Goal: Task Accomplishment & Management: Manage account settings

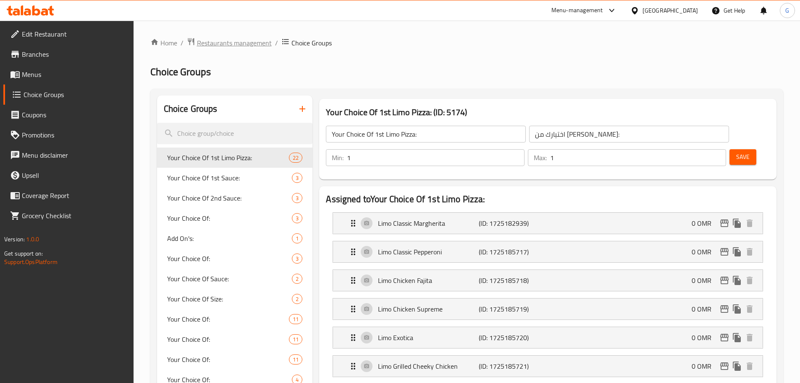
click at [237, 43] on span "Restaurants management" at bounding box center [234, 43] width 75 height 10
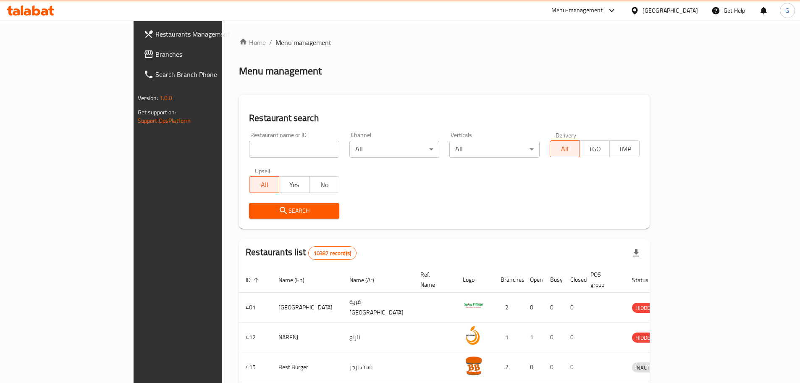
click at [693, 10] on div "[GEOGRAPHIC_DATA]" at bounding box center [670, 10] width 55 height 9
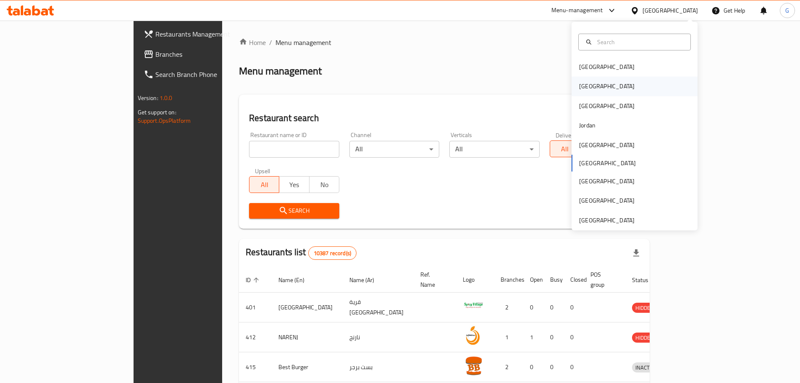
click at [603, 85] on div "[GEOGRAPHIC_DATA]" at bounding box center [635, 85] width 126 height 19
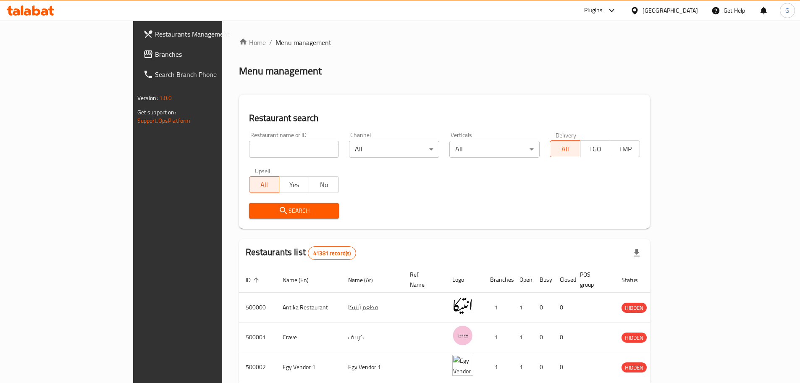
click at [249, 147] on input "search" at bounding box center [294, 149] width 90 height 17
paste input "691150"
type input "691150"
click at [256, 210] on span "Search" at bounding box center [294, 210] width 77 height 10
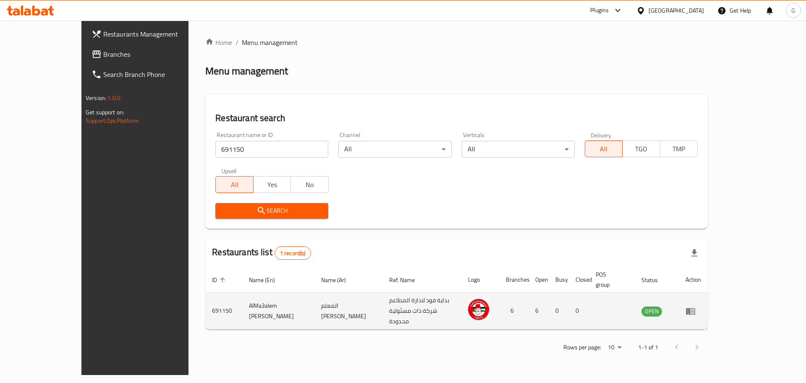
click at [708, 304] on td "enhanced table" at bounding box center [693, 310] width 29 height 37
click at [695, 307] on icon "enhanced table" at bounding box center [690, 310] width 9 height 7
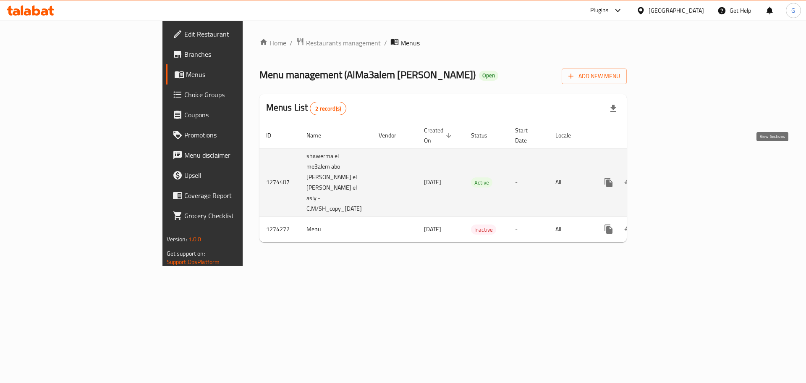
click at [674, 177] on icon "enhanced table" at bounding box center [669, 182] width 10 height 10
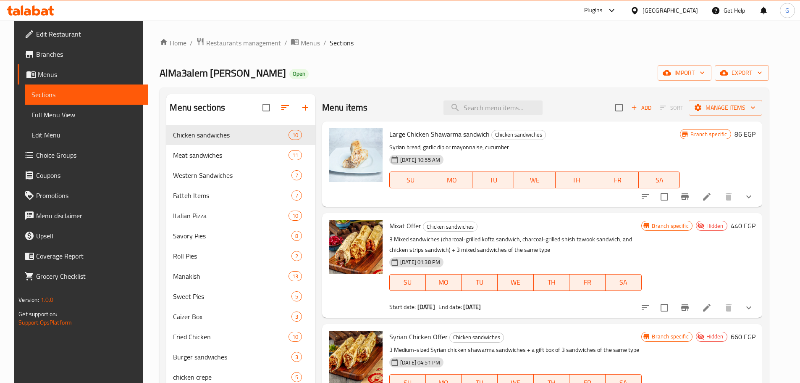
click at [722, 48] on ol "Home / Restaurants management / Menus / Sections" at bounding box center [464, 42] width 609 height 11
click at [472, 109] on input "search" at bounding box center [492, 107] width 99 height 15
paste input "عرض الميكسات"
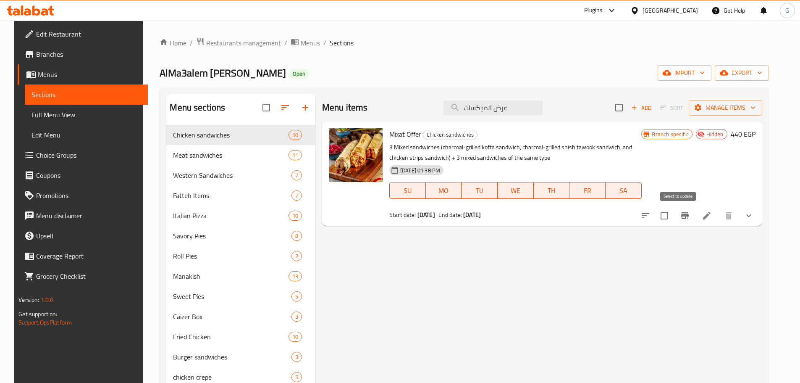
type input "عرض الميكسات"
click at [673, 218] on input "checkbox" at bounding box center [665, 216] width 18 height 18
checkbox input "true"
click at [714, 42] on ol "Home / Restaurants management / Menus / Sections" at bounding box center [464, 42] width 609 height 11
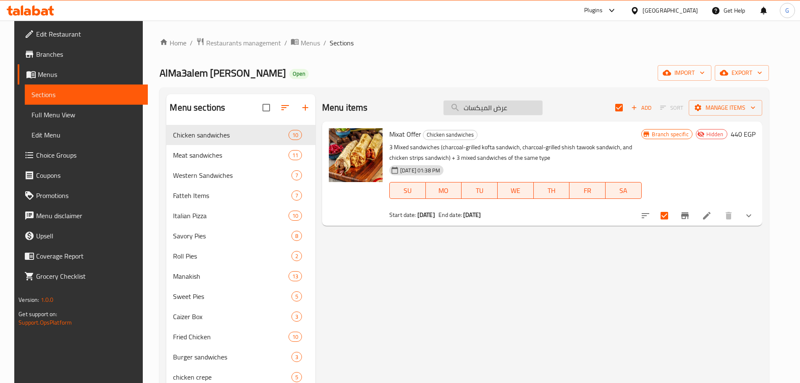
click at [500, 111] on input "عرض الميكسات" at bounding box center [492, 107] width 99 height 15
click at [501, 111] on input "عرض الميكسات" at bounding box center [492, 107] width 99 height 15
paste input "حم الكايزر"
type input "عرض اللحم الكايزر"
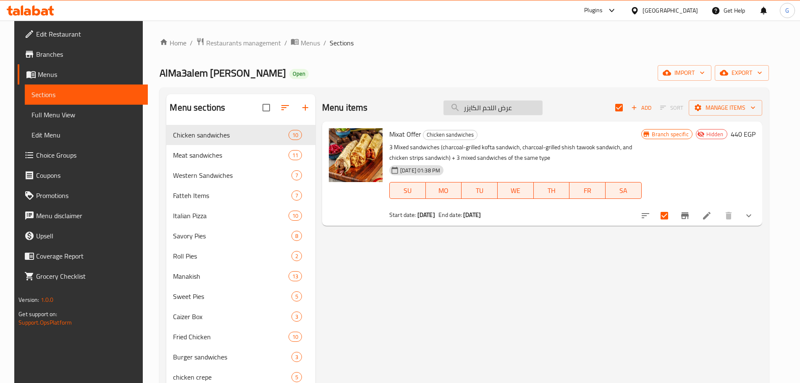
checkbox input "false"
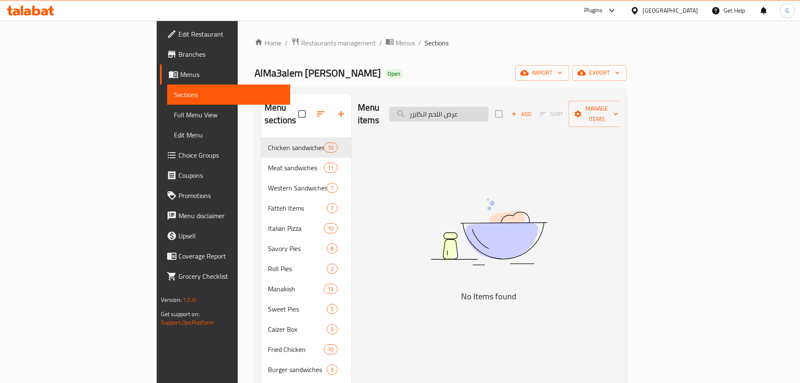
click at [488, 107] on input "عرض اللحم الكايزر" at bounding box center [438, 114] width 99 height 15
click at [488, 109] on input "عرض لحم الكايزر" at bounding box center [438, 114] width 99 height 15
click at [481, 108] on input "لحم الكايزر" at bounding box center [438, 114] width 99 height 15
click at [476, 108] on input "لحم كايزر" at bounding box center [438, 114] width 99 height 15
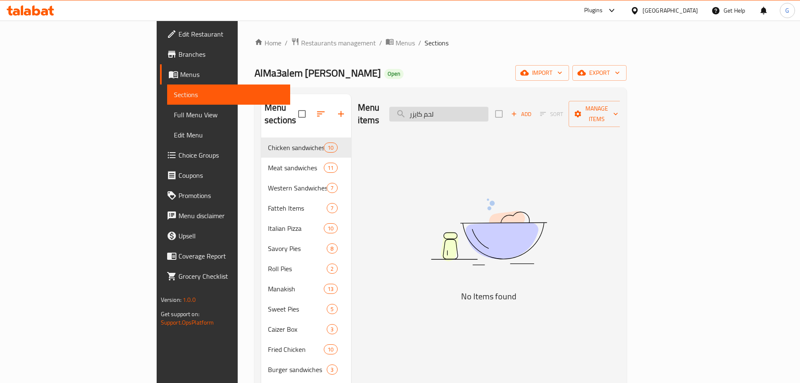
click at [476, 108] on input "لحم كايزر" at bounding box center [438, 114] width 99 height 15
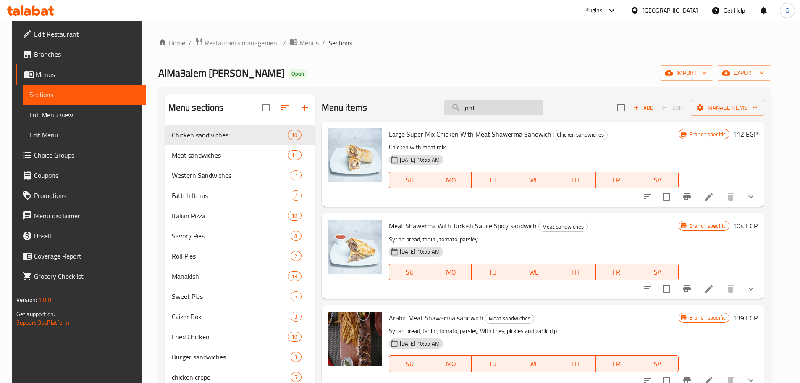
click at [493, 109] on input "لحم" at bounding box center [493, 107] width 99 height 15
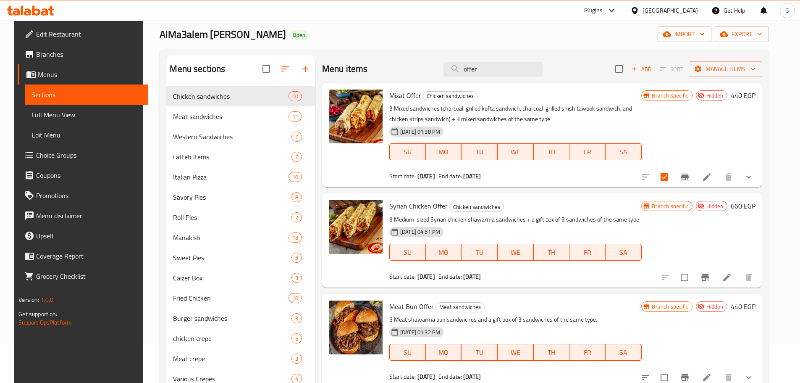
scroll to position [84, 0]
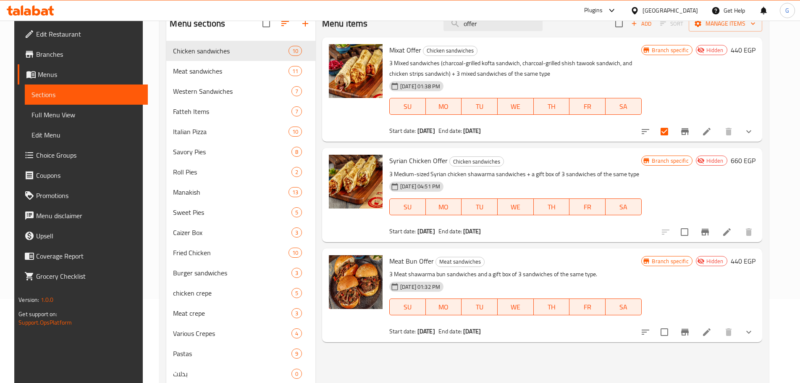
type input "offer"
click at [414, 261] on span "Meat Bun Offer" at bounding box center [411, 261] width 45 height 13
click at [673, 336] on input "checkbox" at bounding box center [665, 332] width 18 height 18
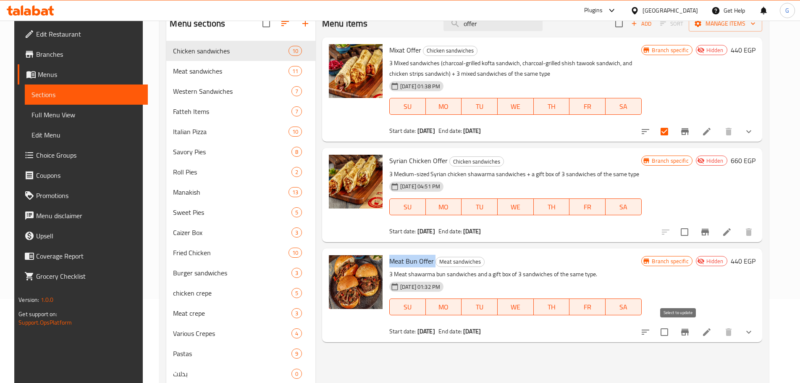
checkbox input "true"
click at [754, 185] on div "Branch specific Hidden 660 EGP" at bounding box center [698, 195] width 114 height 80
click at [693, 233] on input "checkbox" at bounding box center [685, 232] width 18 height 18
checkbox input "true"
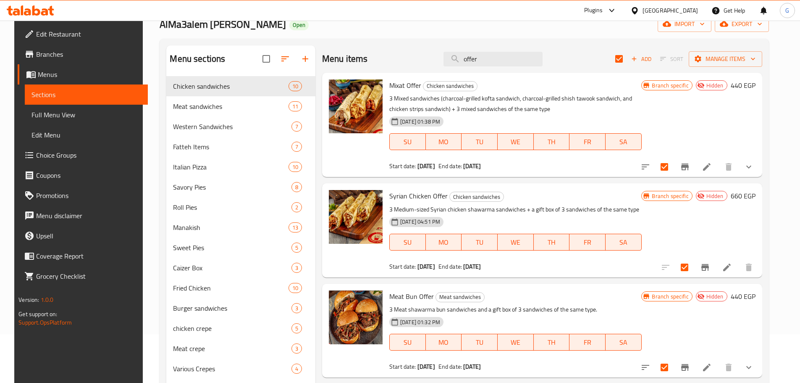
scroll to position [0, 0]
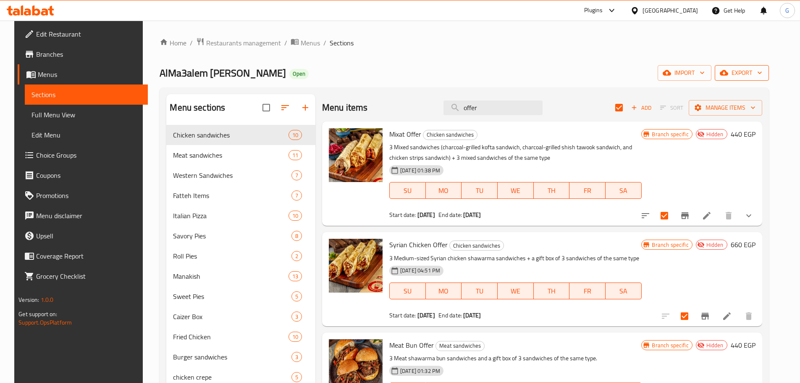
click at [750, 75] on span "export" at bounding box center [742, 73] width 41 height 10
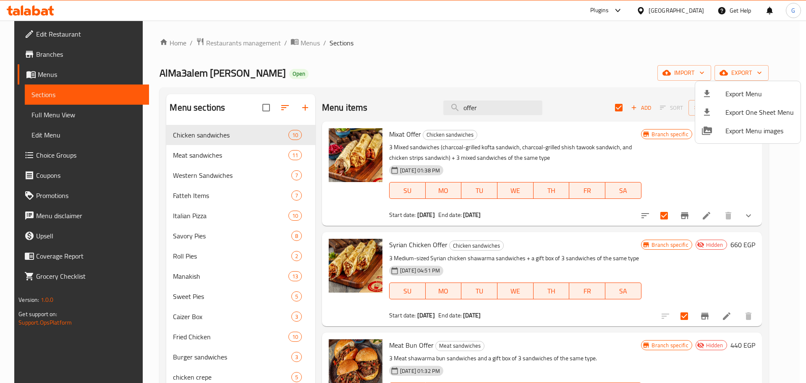
click at [651, 74] on div at bounding box center [403, 191] width 806 height 383
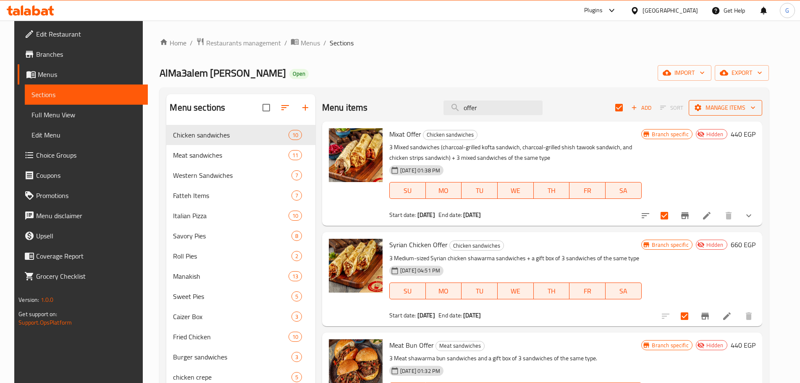
click at [730, 106] on span "Manage items" at bounding box center [725, 107] width 60 height 10
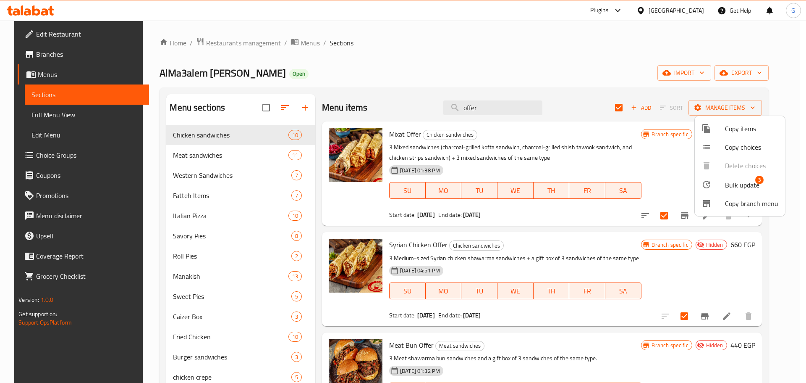
click at [738, 186] on span "Bulk update" at bounding box center [742, 185] width 34 height 10
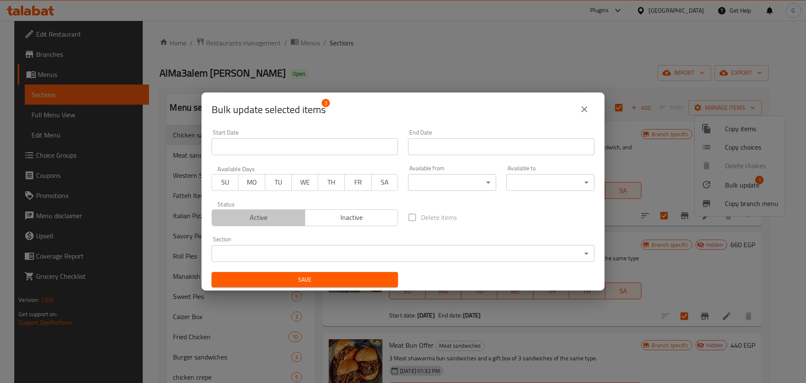
click at [274, 220] on span "Active" at bounding box center [258, 217] width 87 height 12
click at [358, 283] on span "Save" at bounding box center [304, 279] width 173 height 10
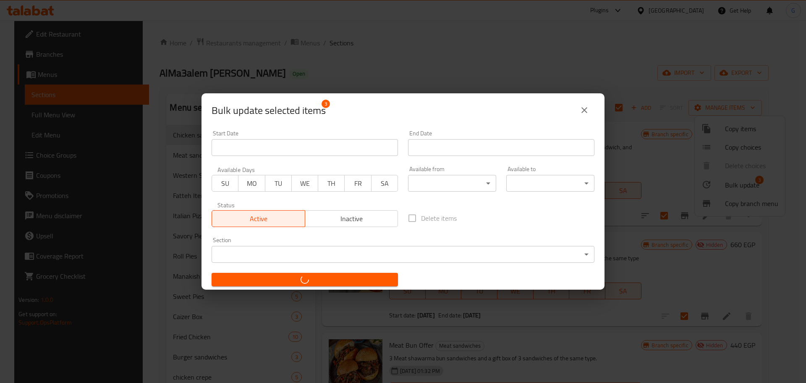
checkbox input "false"
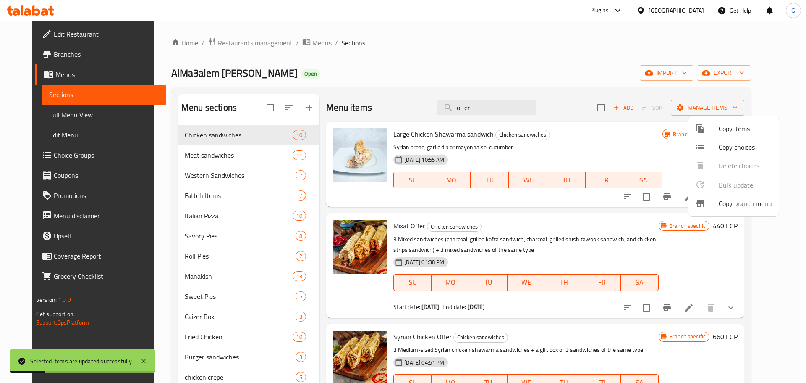
click at [491, 107] on div at bounding box center [403, 191] width 806 height 383
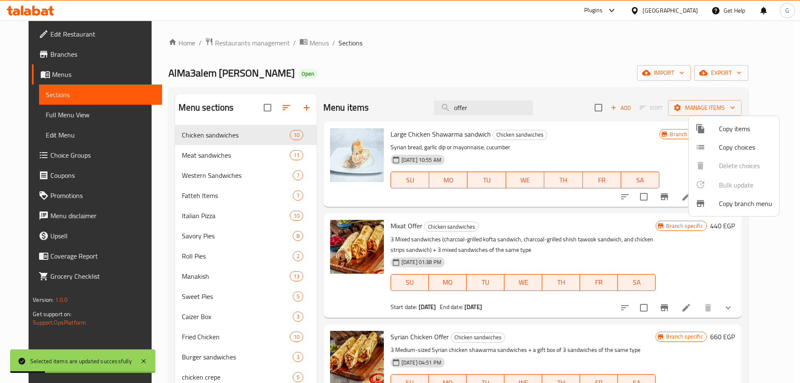
click at [491, 107] on input "offer" at bounding box center [483, 107] width 99 height 15
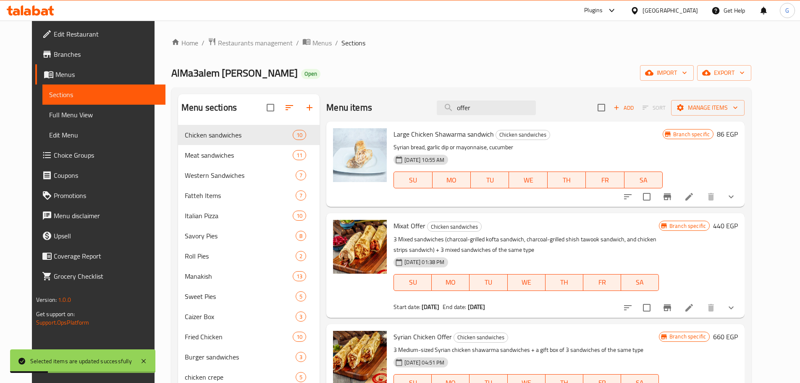
click at [491, 107] on input "offer" at bounding box center [486, 107] width 99 height 15
paste input "offer"
type input "offer"
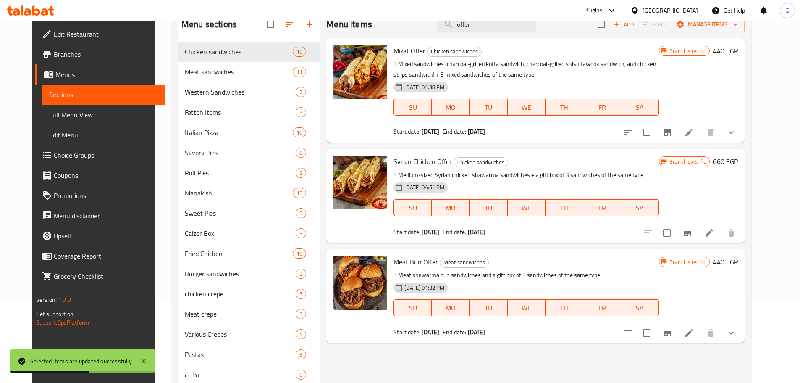
scroll to position [84, 0]
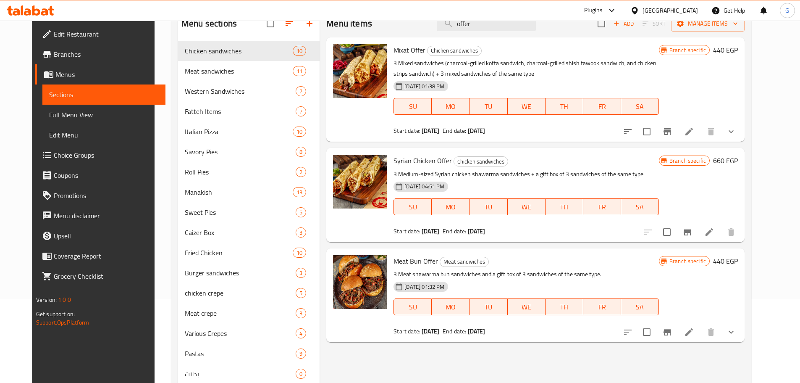
click at [738, 98] on div "Branch specific 440 EGP" at bounding box center [698, 89] width 79 height 91
click at [736, 136] on icon "show more" at bounding box center [731, 131] width 10 height 10
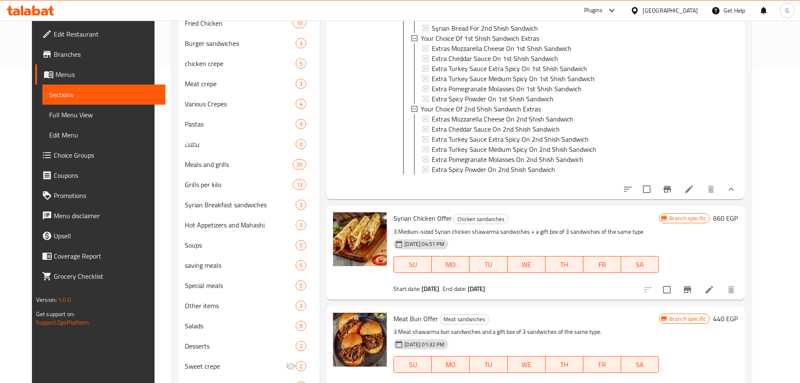
scroll to position [336, 0]
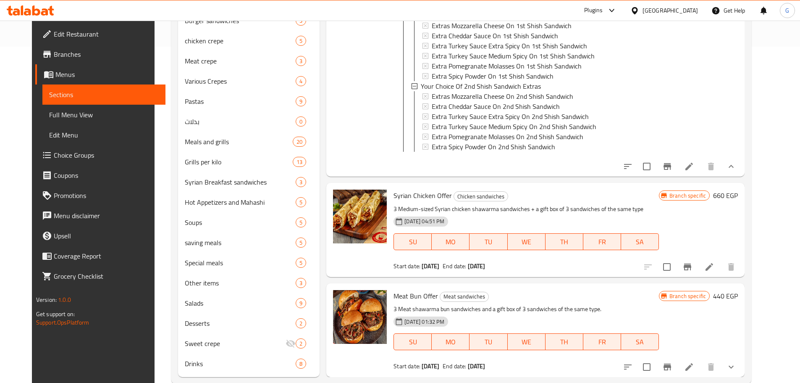
click at [694, 168] on icon at bounding box center [689, 166] width 10 height 10
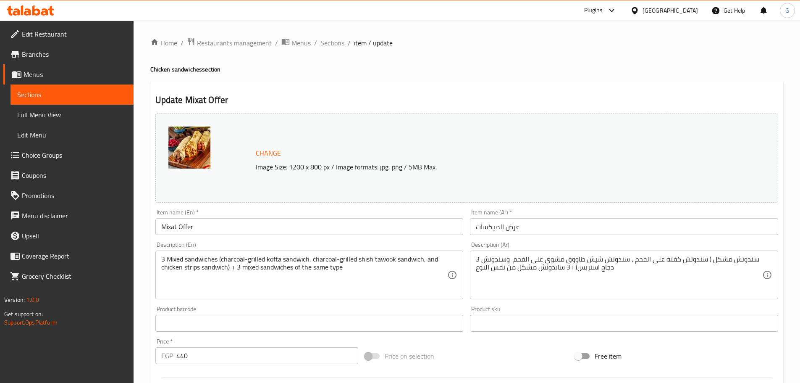
click at [331, 44] on span "Sections" at bounding box center [332, 43] width 24 height 10
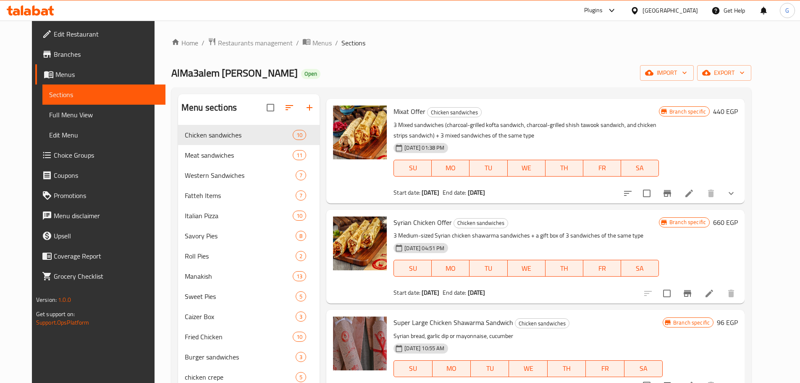
scroll to position [126, 0]
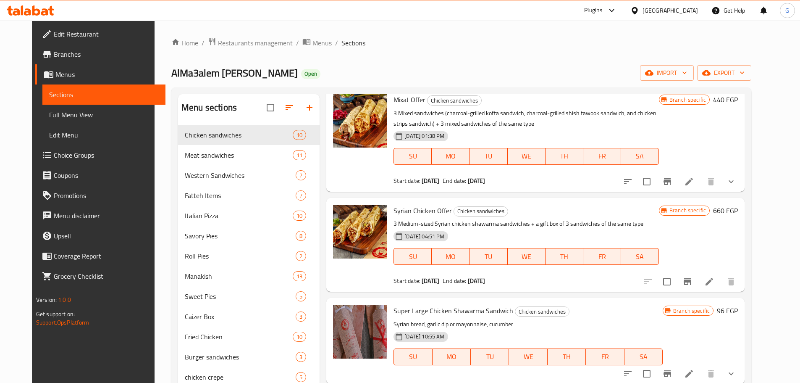
click at [735, 149] on div "Branch specific 440 EGP" at bounding box center [698, 139] width 79 height 91
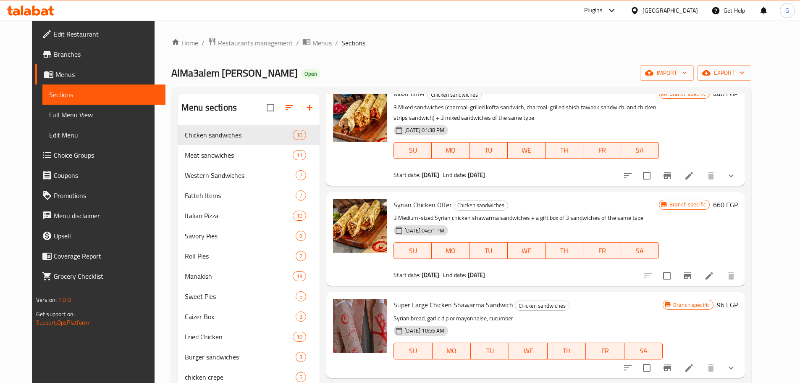
scroll to position [0, 0]
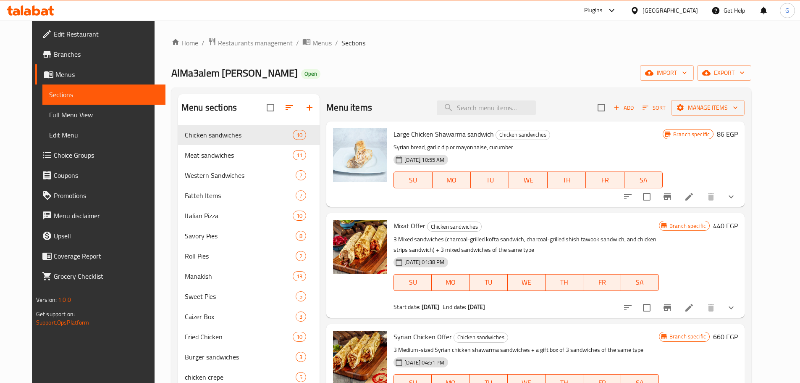
click at [406, 221] on span "Mixat Offer" at bounding box center [410, 225] width 32 height 13
copy span "Offer"
click at [503, 112] on input "search" at bounding box center [486, 107] width 99 height 15
paste input "Offer"
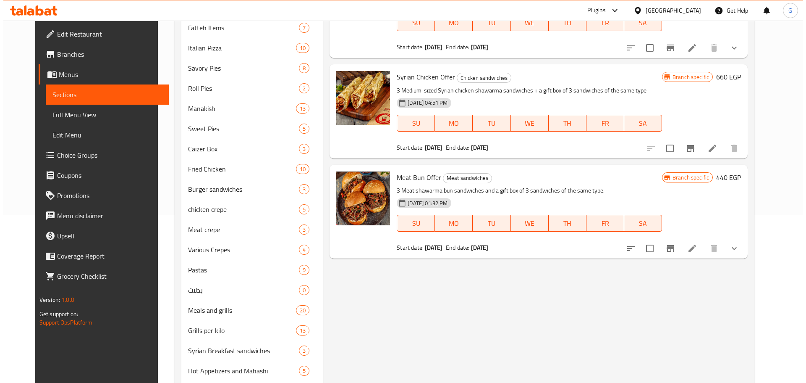
scroll to position [168, 0]
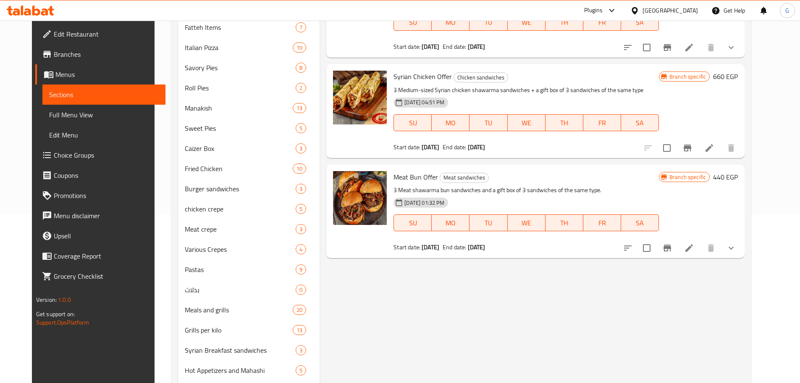
type input "Offer"
click at [745, 283] on div "Menu items Offer Add Sort Manage items Mixat Offer Chicken sandwiches 3 Mixed s…" at bounding box center [532, 235] width 425 height 619
click at [416, 77] on span "Syrian Chicken Offer" at bounding box center [423, 76] width 58 height 13
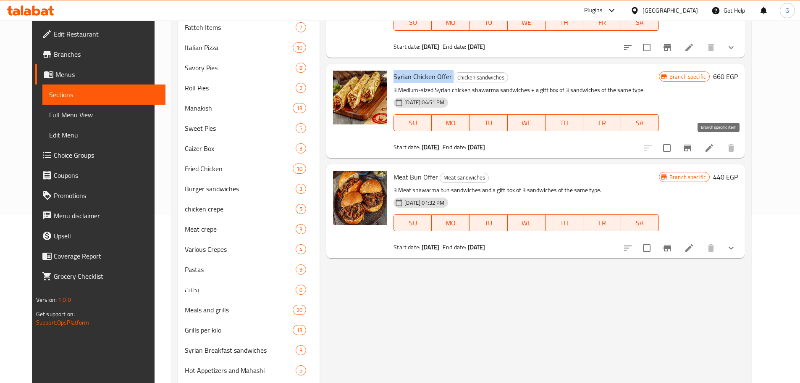
click at [693, 151] on icon "Branch-specific-item" at bounding box center [687, 148] width 10 height 10
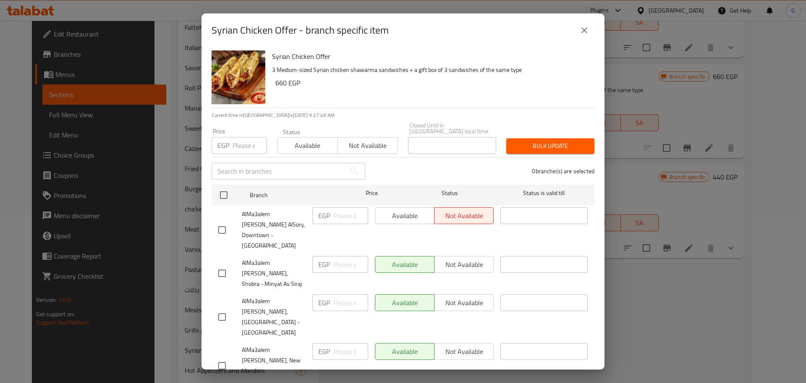
click at [745, 310] on div "Syrian Chicken Offer - branch specific item Syrian Chicken Offer 3 Medium-sized…" at bounding box center [403, 191] width 806 height 383
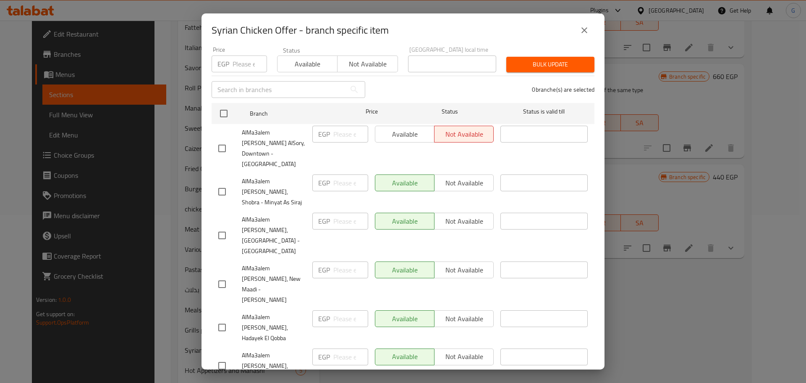
scroll to position [82, 0]
click at [223, 107] on input "checkbox" at bounding box center [224, 113] width 18 height 18
checkbox input "true"
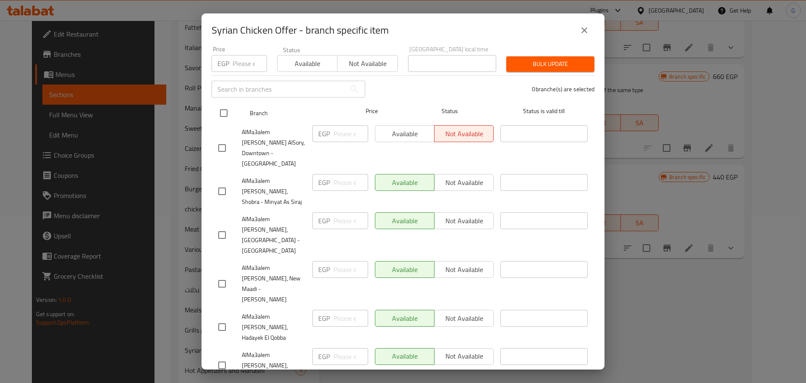
checkbox input "true"
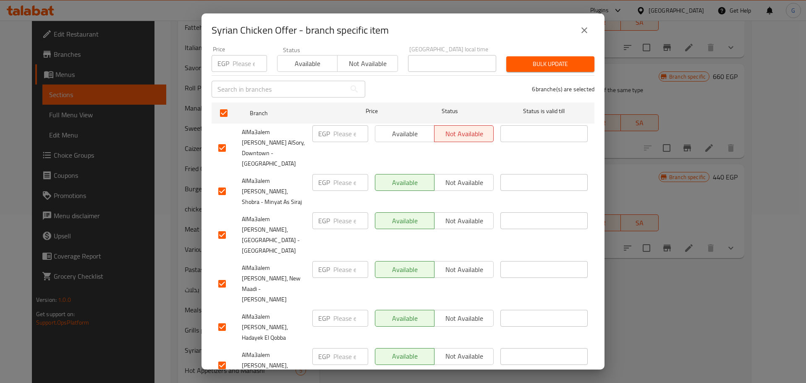
click at [367, 60] on span "Not available" at bounding box center [367, 64] width 53 height 12
click at [577, 63] on button "Bulk update" at bounding box center [550, 64] width 88 height 16
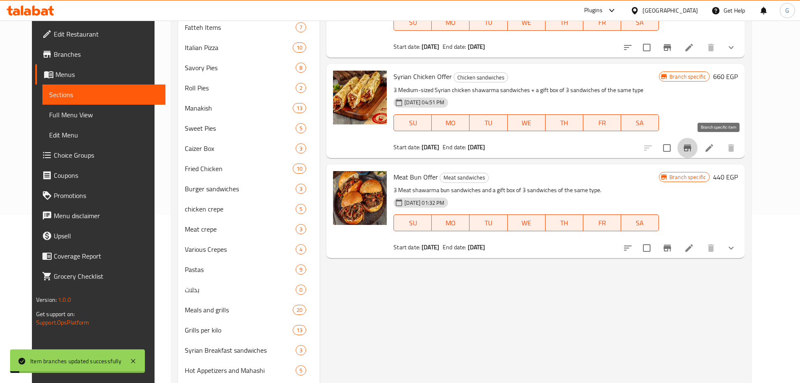
click at [693, 149] on icon "Branch-specific-item" at bounding box center [687, 148] width 10 height 10
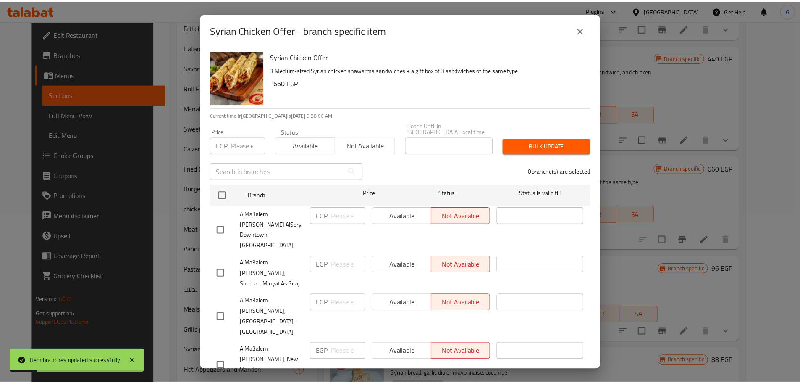
scroll to position [42, 0]
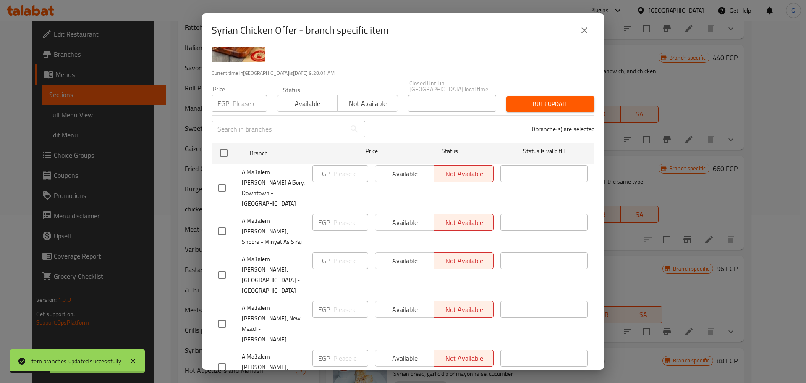
click at [220, 179] on input "checkbox" at bounding box center [222, 188] width 18 height 18
checkbox input "true"
click at [317, 88] on div "Available Not available" at bounding box center [337, 99] width 121 height 25
click at [319, 97] on span "Available" at bounding box center [307, 103] width 53 height 12
click at [582, 99] on button "Bulk update" at bounding box center [550, 104] width 88 height 16
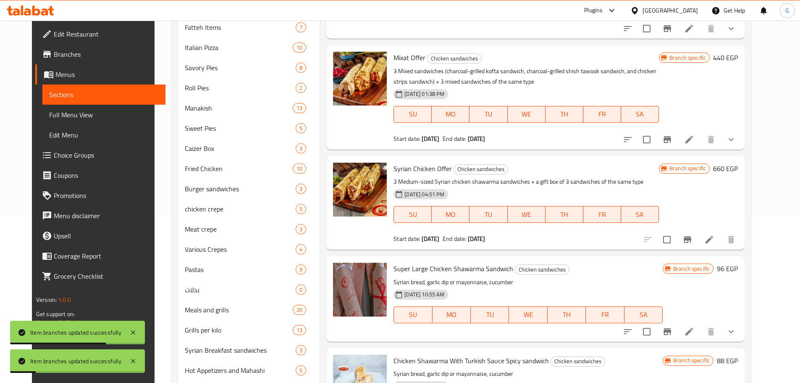
click at [738, 88] on div "Branch specific 440 EGP" at bounding box center [698, 97] width 79 height 91
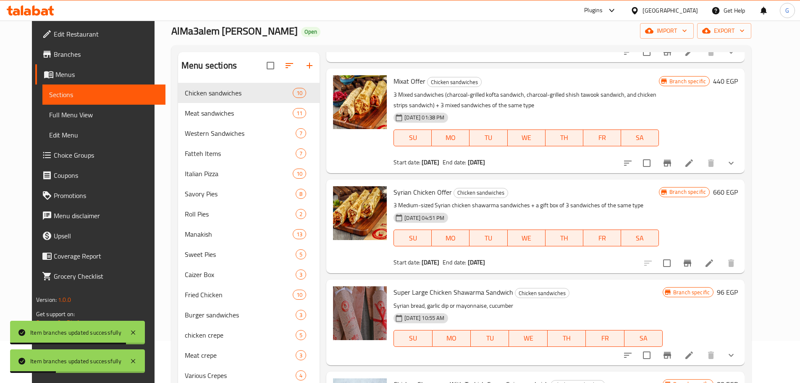
scroll to position [126, 0]
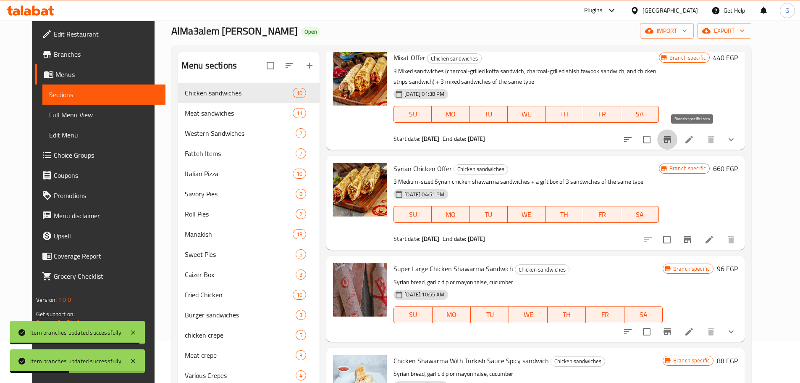
click at [671, 139] on icon "Branch-specific-item" at bounding box center [668, 139] width 8 height 7
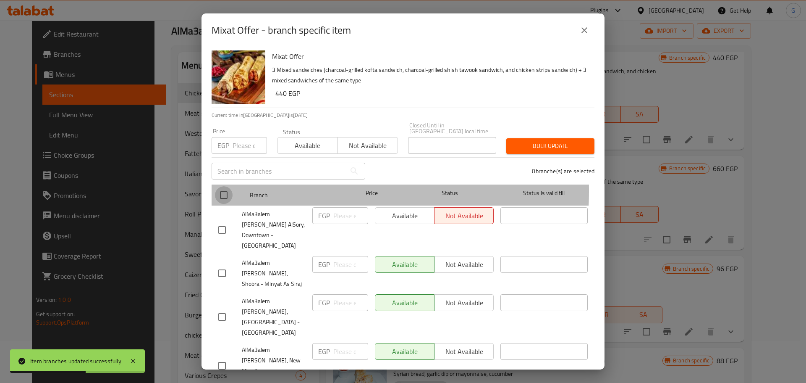
click at [226, 186] on input "checkbox" at bounding box center [224, 195] width 18 height 18
checkbox input "true"
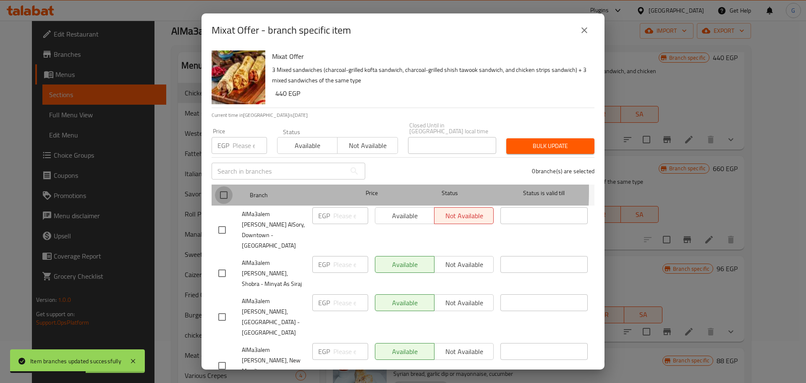
checkbox input "true"
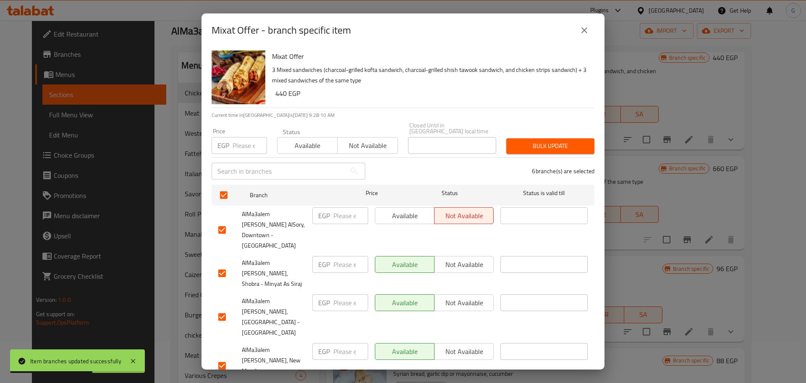
click at [354, 139] on span "Not available" at bounding box center [367, 145] width 53 height 12
click at [535, 141] on span "Bulk update" at bounding box center [550, 146] width 75 height 10
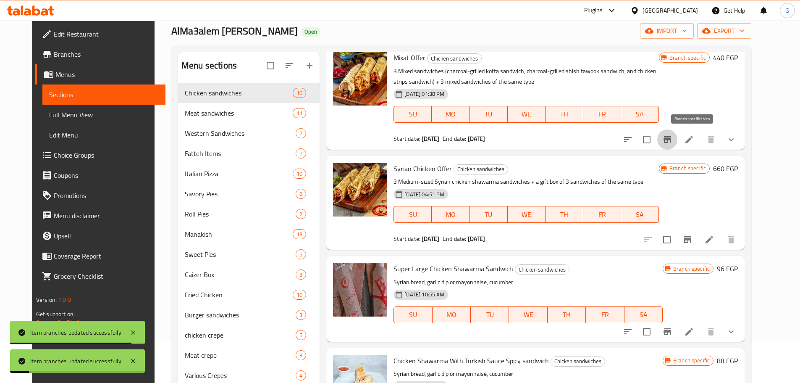
click at [671, 140] on icon "Branch-specific-item" at bounding box center [668, 139] width 8 height 7
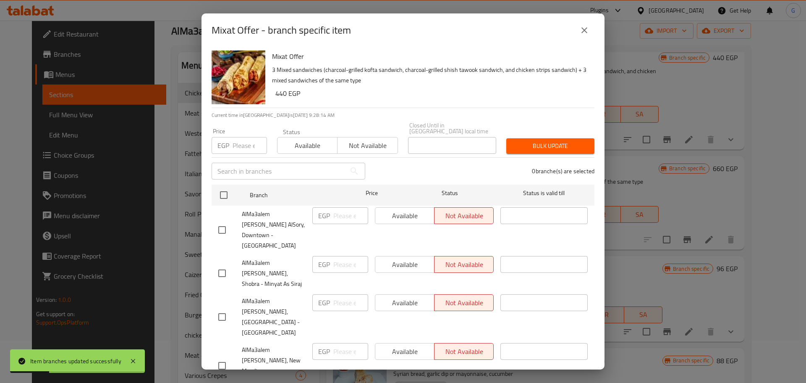
click at [226, 221] on input "checkbox" at bounding box center [222, 230] width 18 height 18
checkbox input "true"
click at [300, 144] on span "Available" at bounding box center [307, 145] width 53 height 12
click at [534, 144] on span "Bulk update" at bounding box center [550, 146] width 75 height 10
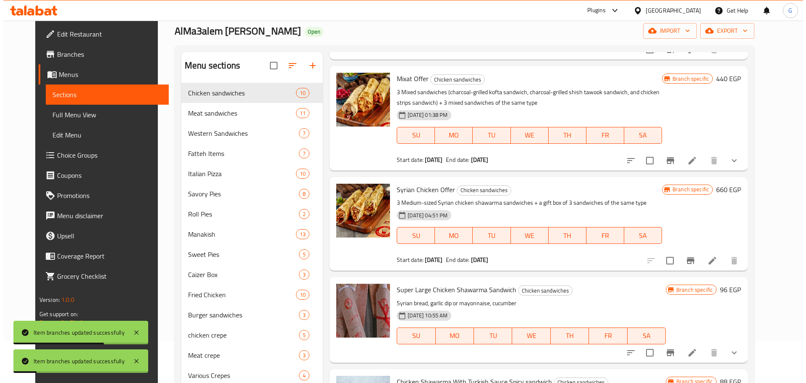
scroll to position [84, 0]
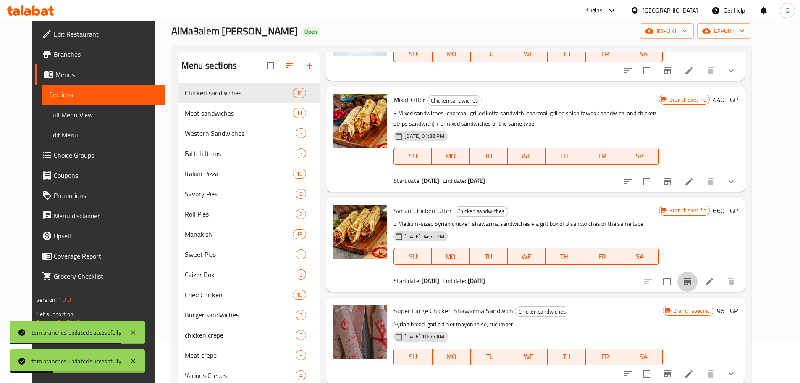
click at [693, 284] on icon "Branch-specific-item" at bounding box center [687, 281] width 10 height 10
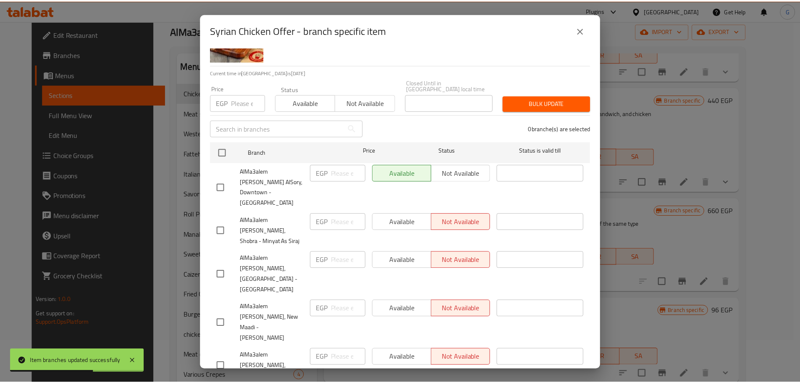
scroll to position [82, 0]
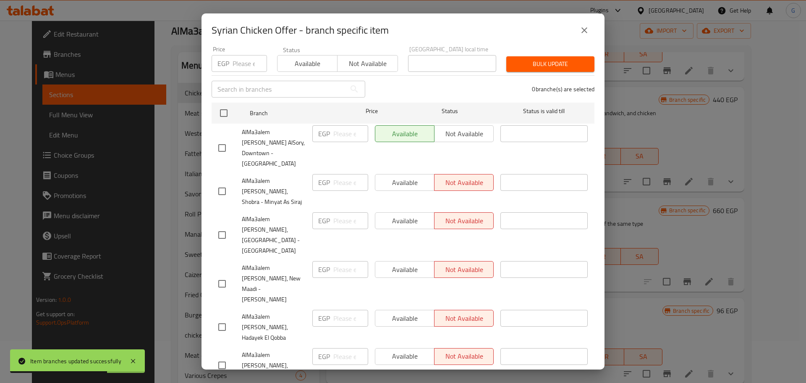
click at [587, 37] on button "close" at bounding box center [585, 30] width 20 height 20
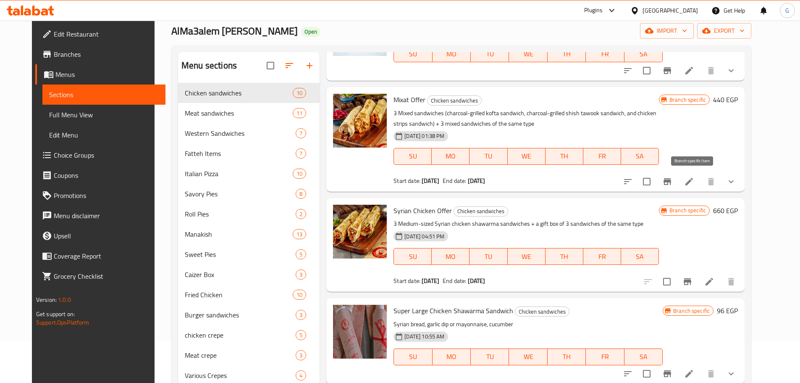
click at [677, 184] on button "Branch-specific-item" at bounding box center [667, 181] width 20 height 20
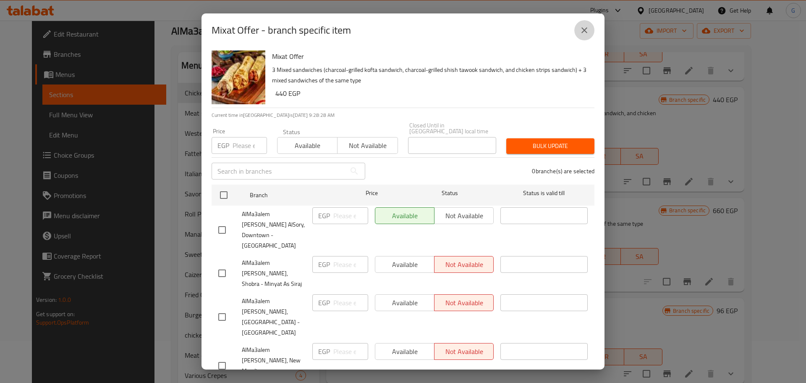
drag, startPoint x: 585, startPoint y: 29, endPoint x: 366, endPoint y: 75, distance: 224.0
click at [584, 29] on icon "close" at bounding box center [585, 30] width 10 height 10
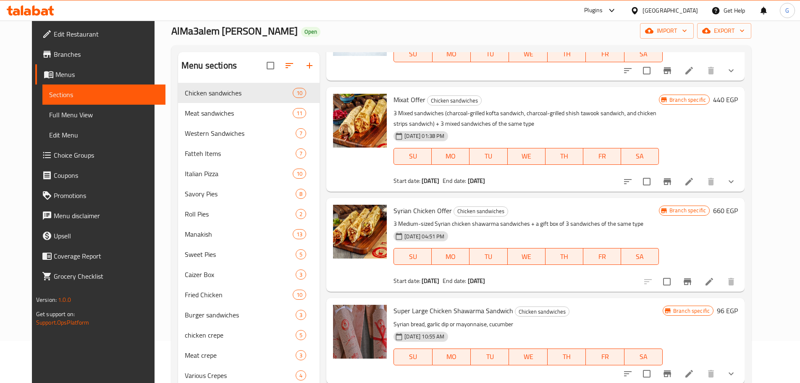
click at [409, 101] on span "Mixat Offer" at bounding box center [410, 99] width 32 height 13
copy span "Offer"
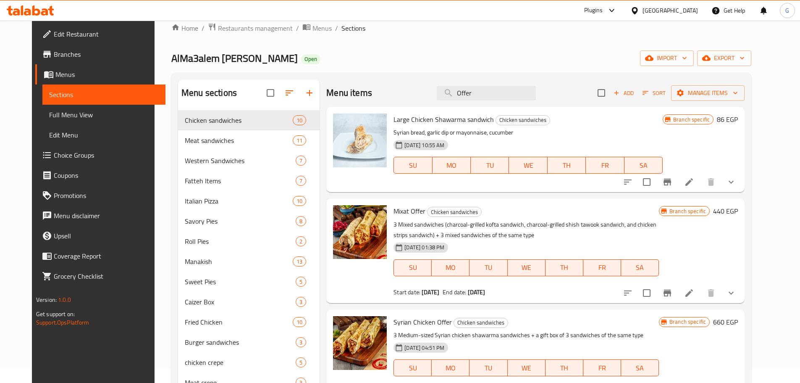
scroll to position [0, 0]
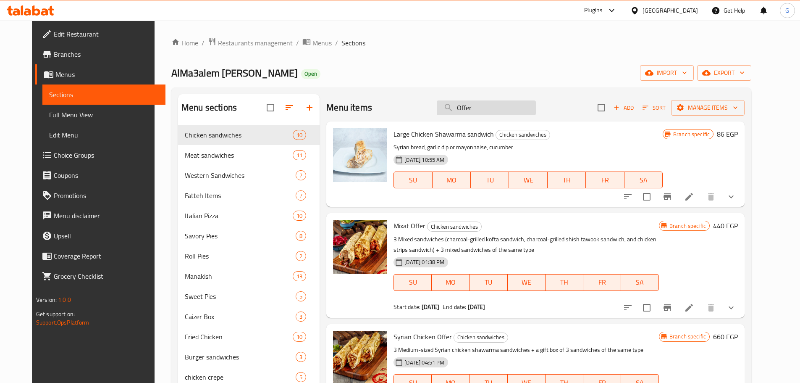
click at [495, 108] on input "Offer" at bounding box center [486, 107] width 99 height 15
paste input "Offer"
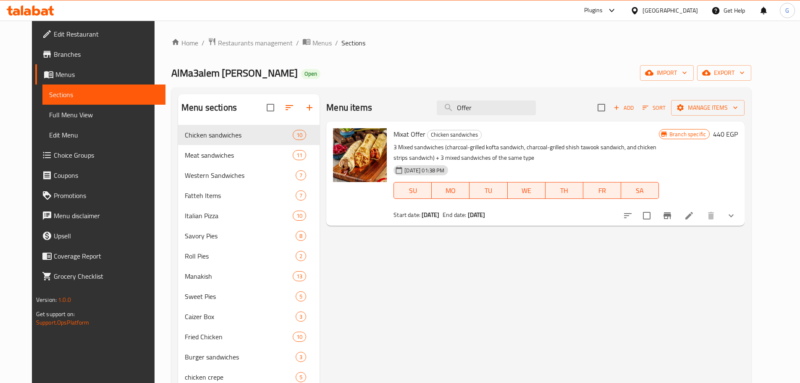
type input "Offer"
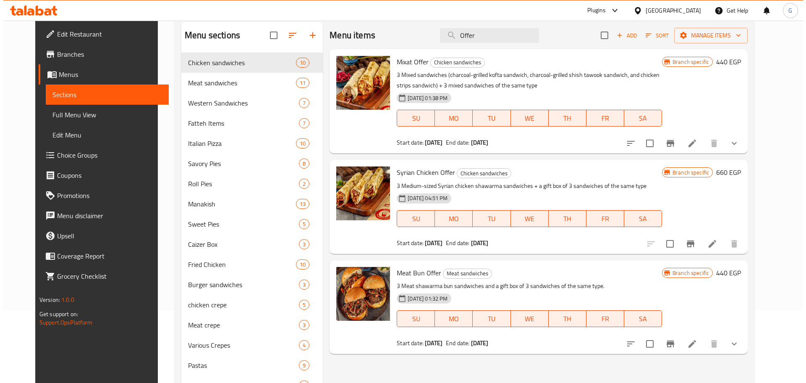
scroll to position [84, 0]
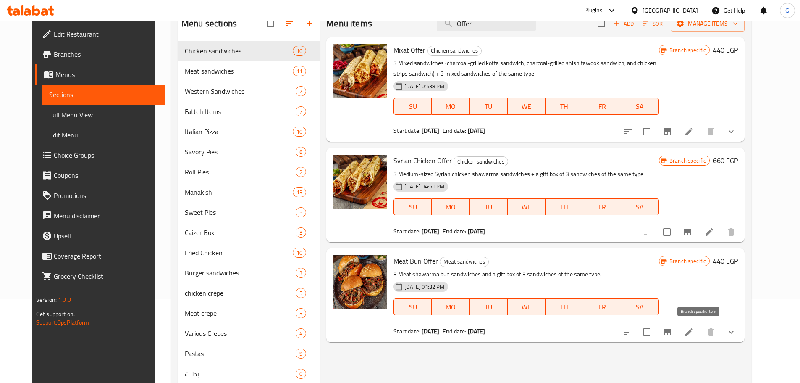
click at [671, 332] on icon "Branch-specific-item" at bounding box center [668, 331] width 8 height 7
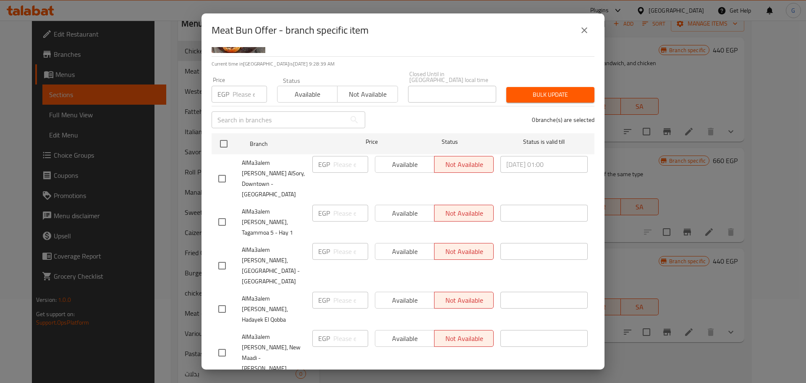
scroll to position [82, 0]
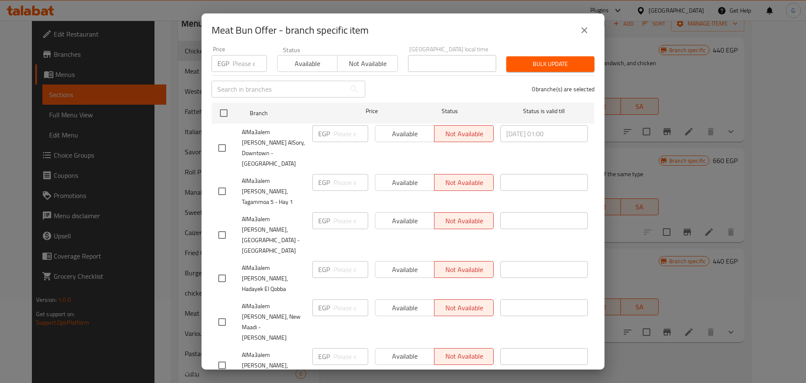
click at [228, 139] on input "checkbox" at bounding box center [222, 148] width 18 height 18
checkbox input "true"
click at [334, 55] on button "Available" at bounding box center [307, 63] width 60 height 17
click at [582, 62] on button "Bulk update" at bounding box center [550, 64] width 88 height 16
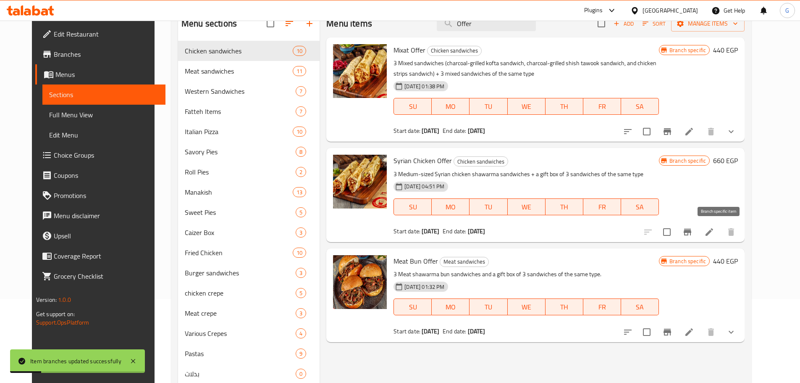
click at [691, 232] on icon "Branch-specific-item" at bounding box center [688, 231] width 8 height 7
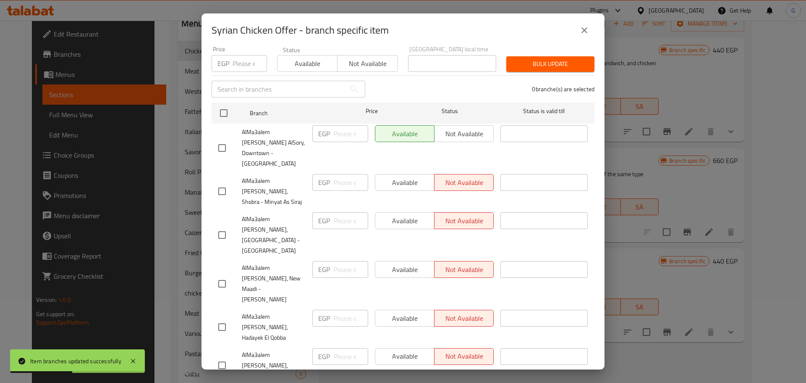
click at [585, 31] on icon "close" at bounding box center [585, 30] width 6 height 6
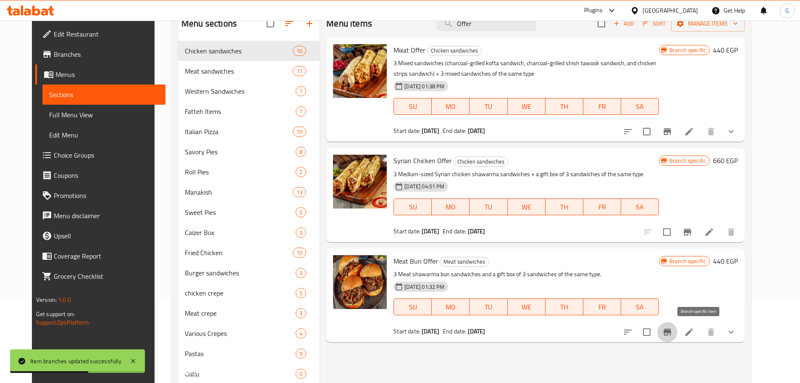
click at [671, 333] on icon "Branch-specific-item" at bounding box center [668, 331] width 8 height 7
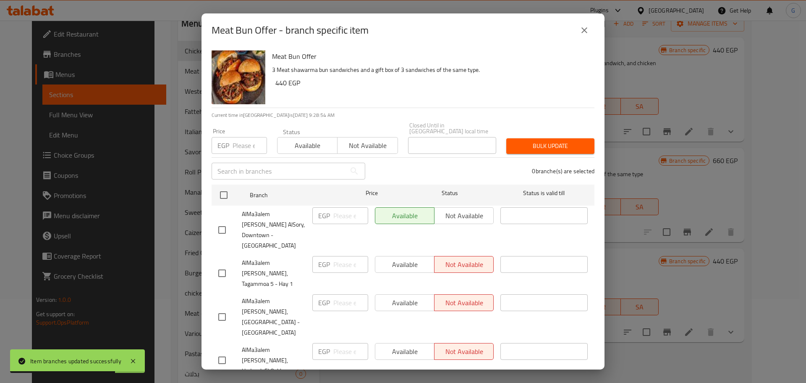
click at [585, 28] on icon "close" at bounding box center [585, 30] width 10 height 10
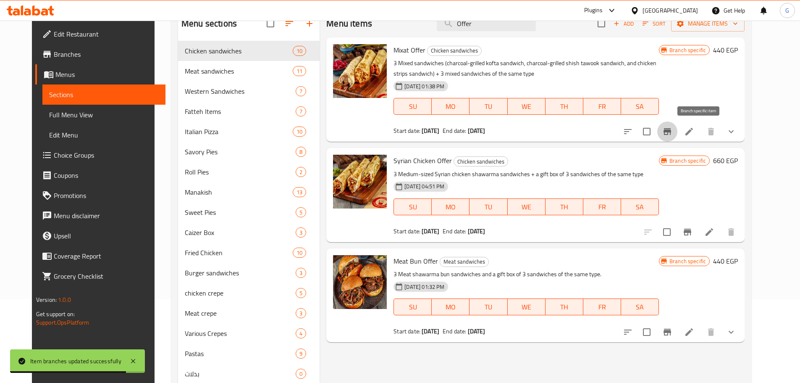
click at [672, 135] on icon "Branch-specific-item" at bounding box center [667, 131] width 10 height 10
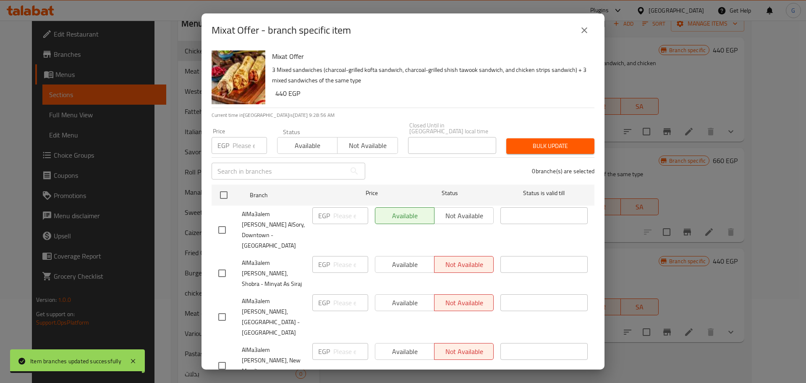
click at [587, 31] on icon "close" at bounding box center [585, 30] width 10 height 10
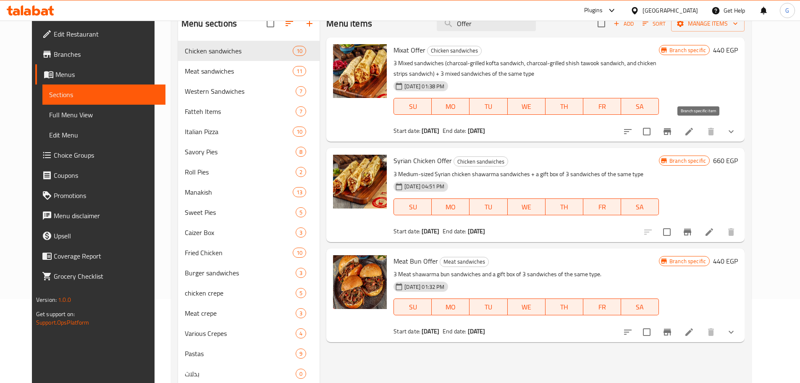
click at [671, 132] on icon "Branch-specific-item" at bounding box center [668, 131] width 8 height 7
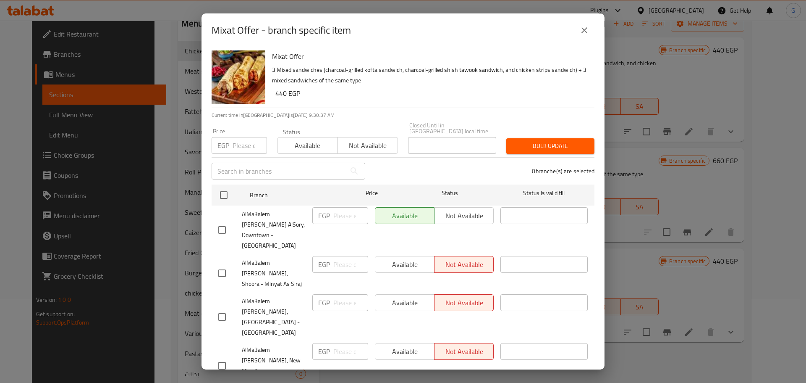
click at [580, 29] on icon "close" at bounding box center [585, 30] width 10 height 10
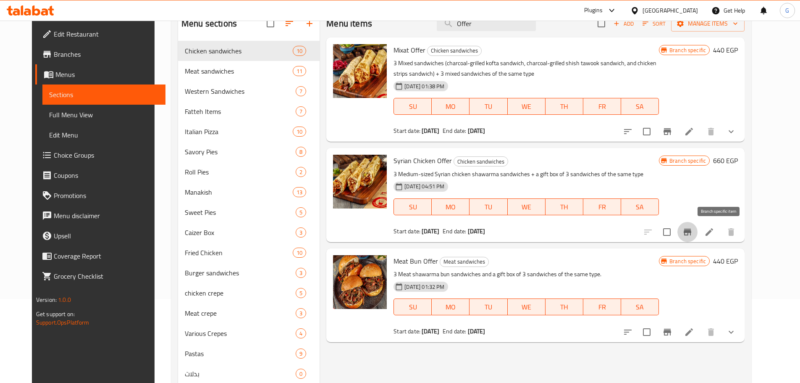
click at [693, 233] on icon "Branch-specific-item" at bounding box center [687, 232] width 10 height 10
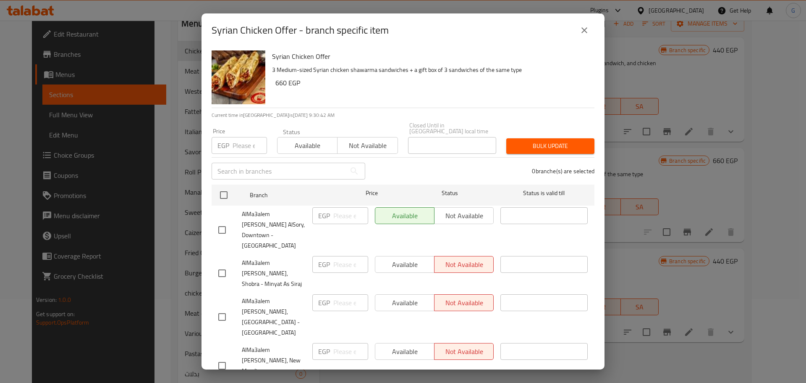
click at [580, 31] on icon "close" at bounding box center [585, 30] width 10 height 10
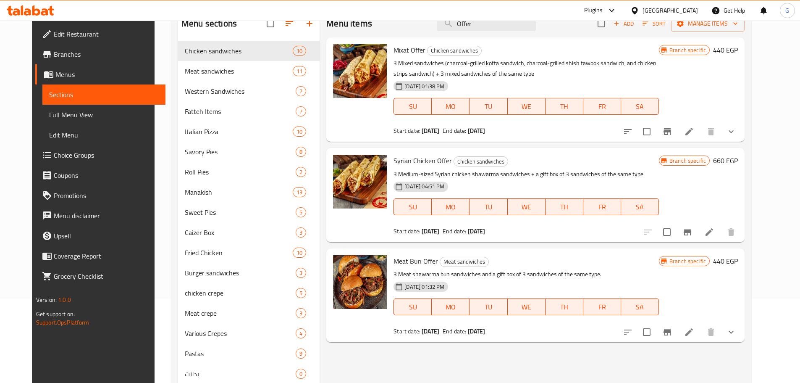
click at [677, 340] on button "Branch-specific-item" at bounding box center [667, 332] width 20 height 20
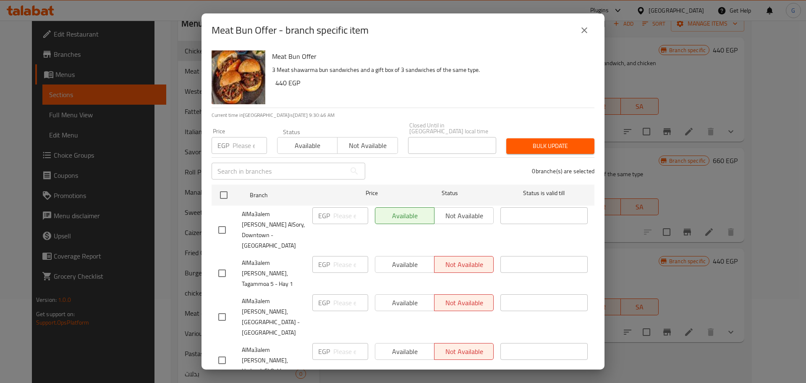
click at [585, 29] on icon "close" at bounding box center [585, 30] width 10 height 10
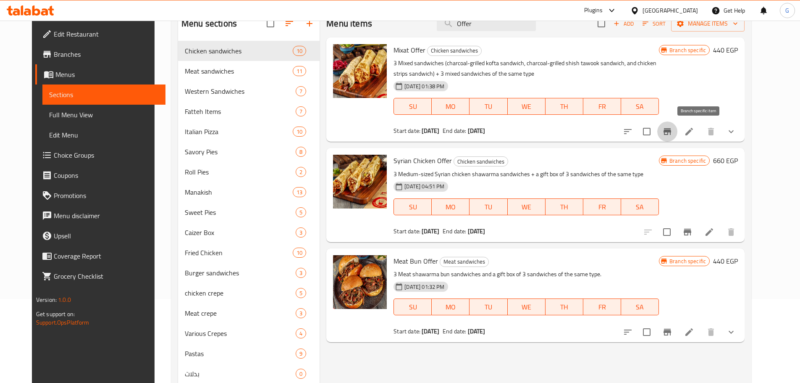
click at [672, 131] on icon "Branch-specific-item" at bounding box center [667, 131] width 10 height 10
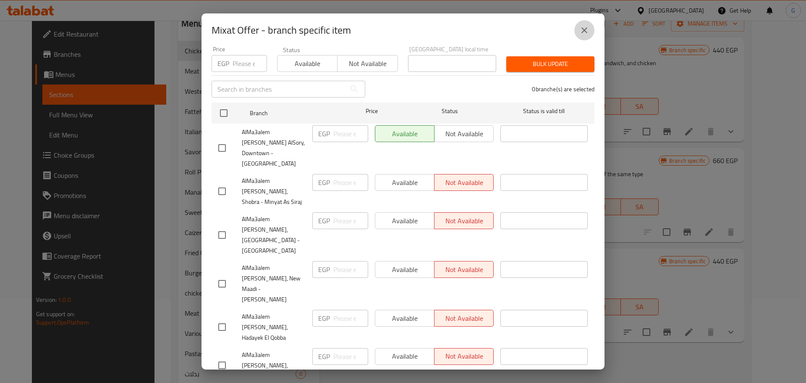
click at [586, 32] on icon "close" at bounding box center [585, 30] width 6 height 6
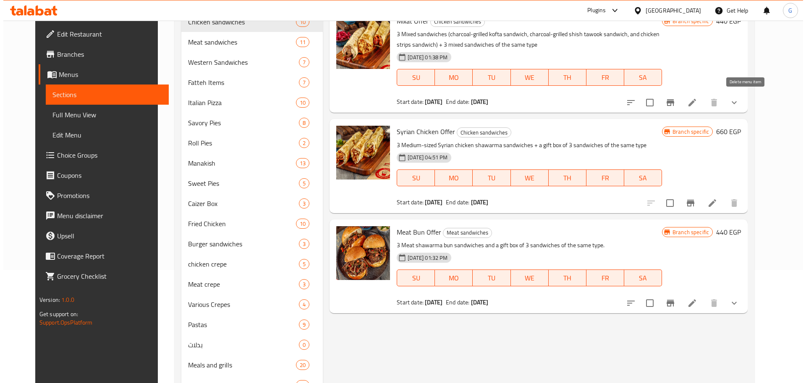
scroll to position [0, 0]
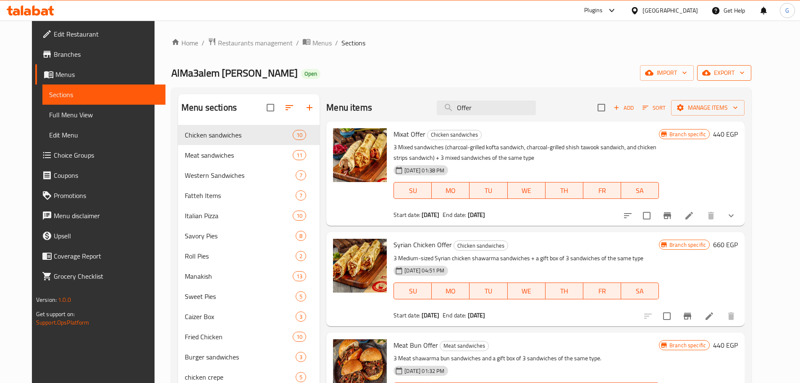
click at [745, 72] on span "export" at bounding box center [724, 73] width 41 height 10
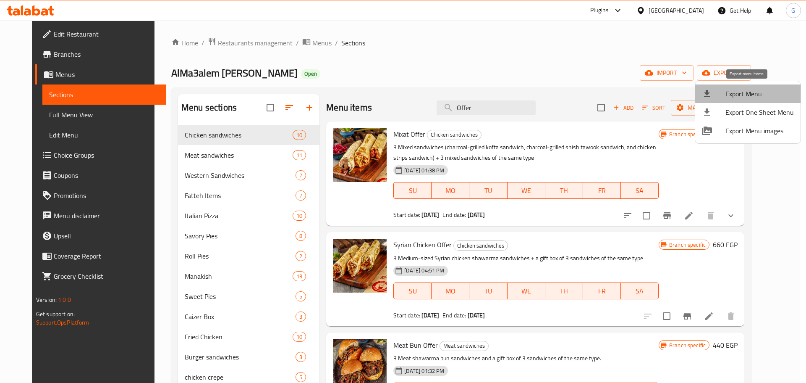
click at [765, 97] on span "Export Menu" at bounding box center [760, 94] width 68 height 10
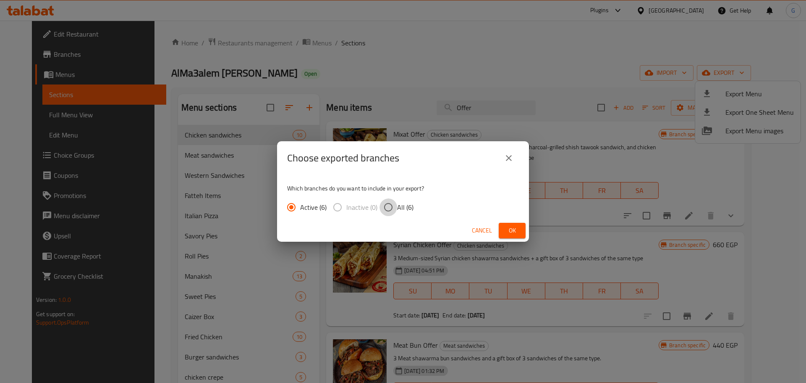
drag, startPoint x: 389, startPoint y: 205, endPoint x: 443, endPoint y: 213, distance: 55.2
click at [389, 206] on input "All (6)" at bounding box center [389, 207] width 18 height 18
radio input "true"
click at [521, 231] on button "Ok" at bounding box center [512, 231] width 27 height 16
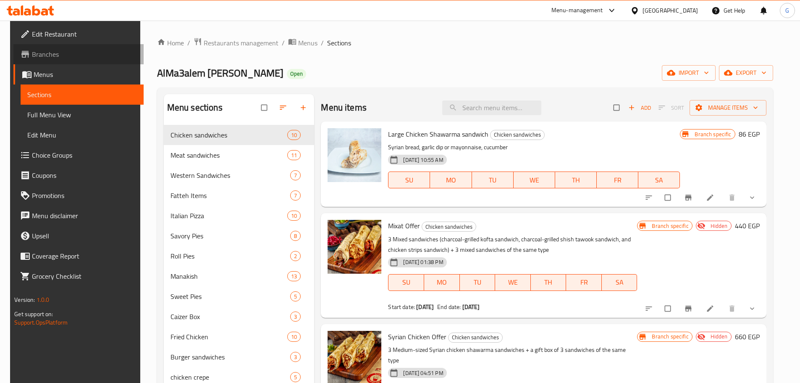
click at [54, 55] on span "Branches" at bounding box center [84, 54] width 105 height 10
